Goal: Information Seeking & Learning: Learn about a topic

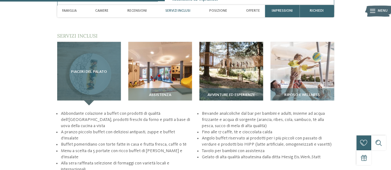
scroll to position [772, 0]
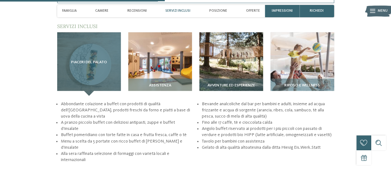
click at [88, 67] on div "Piaceri del palato" at bounding box center [89, 64] width 64 height 64
click at [90, 60] on span "Piaceri del palato" at bounding box center [89, 62] width 36 height 4
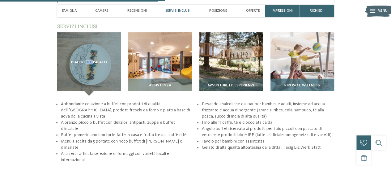
click at [290, 62] on img at bounding box center [302, 64] width 64 height 64
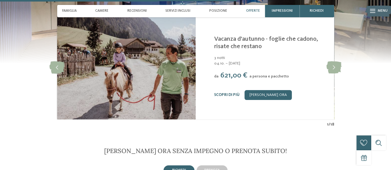
scroll to position [1112, 0]
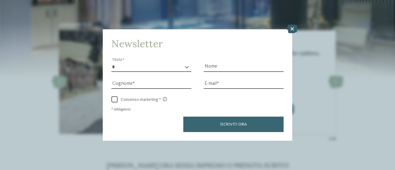
click at [292, 28] on icon at bounding box center [292, 29] width 11 height 9
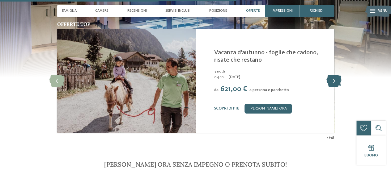
click at [327, 78] on icon at bounding box center [333, 81] width 15 height 12
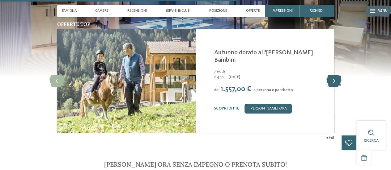
click at [334, 79] on icon at bounding box center [333, 81] width 15 height 12
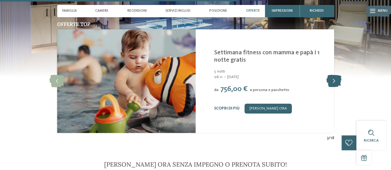
click at [334, 79] on icon at bounding box center [333, 81] width 15 height 12
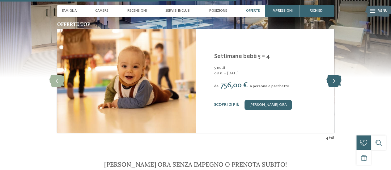
click at [334, 79] on icon at bounding box center [333, 81] width 15 height 12
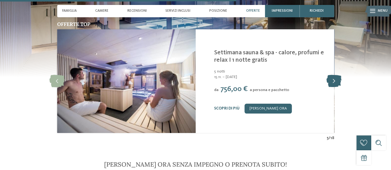
click at [334, 79] on icon at bounding box center [333, 81] width 15 height 12
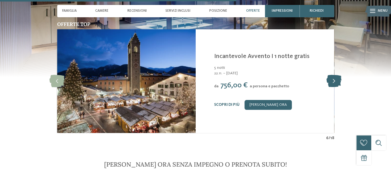
click at [334, 79] on icon at bounding box center [333, 81] width 15 height 12
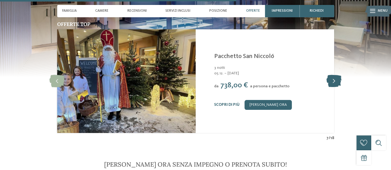
click at [334, 79] on icon at bounding box center [333, 81] width 15 height 12
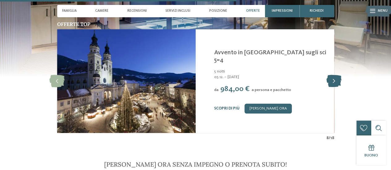
click at [334, 79] on icon at bounding box center [333, 81] width 15 height 12
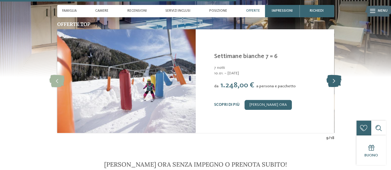
click at [334, 79] on icon at bounding box center [333, 81] width 15 height 12
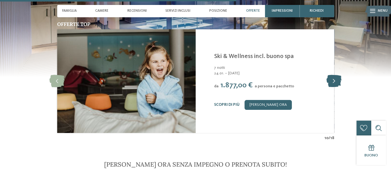
click at [334, 79] on icon at bounding box center [333, 81] width 15 height 12
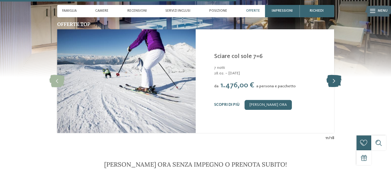
click at [334, 79] on icon at bounding box center [333, 81] width 15 height 12
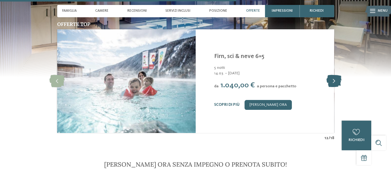
click at [334, 79] on icon at bounding box center [333, 81] width 15 height 12
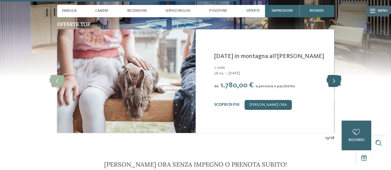
click at [334, 79] on icon at bounding box center [333, 81] width 15 height 12
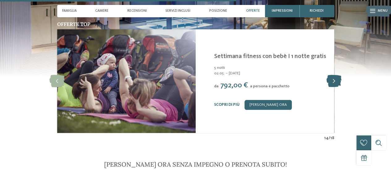
click at [334, 79] on icon at bounding box center [333, 81] width 15 height 12
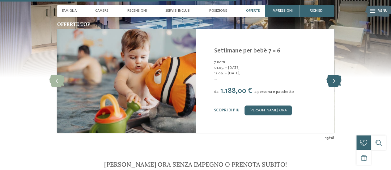
click at [334, 79] on icon at bounding box center [333, 81] width 15 height 12
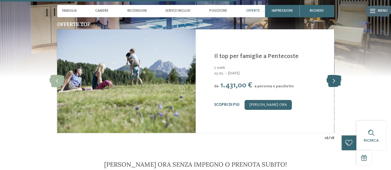
click at [334, 79] on icon at bounding box center [333, 81] width 15 height 12
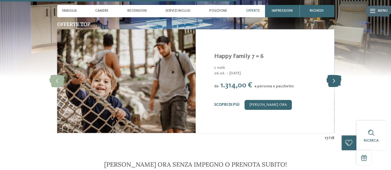
click at [334, 79] on icon at bounding box center [333, 81] width 15 height 12
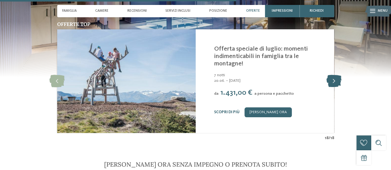
click at [334, 79] on icon at bounding box center [333, 81] width 15 height 12
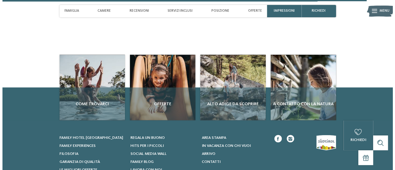
scroll to position [1715, 0]
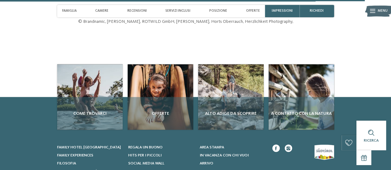
click at [373, 11] on icon at bounding box center [372, 11] width 5 height 4
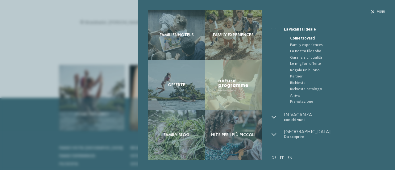
scroll to position [0, 0]
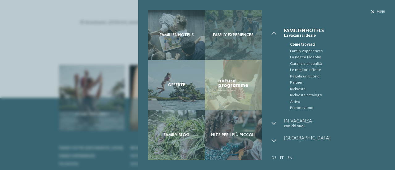
click at [225, 39] on div "Family experiences" at bounding box center [233, 35] width 57 height 50
